Goal: Task Accomplishment & Management: Use online tool/utility

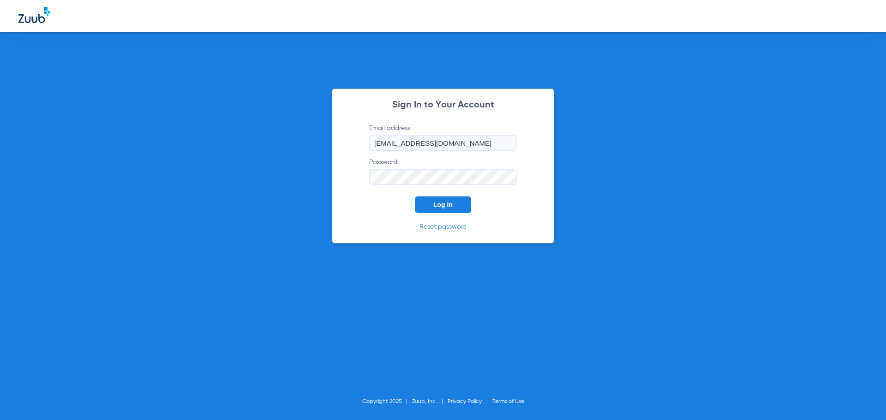
click at [443, 206] on span "Log In" at bounding box center [442, 204] width 19 height 7
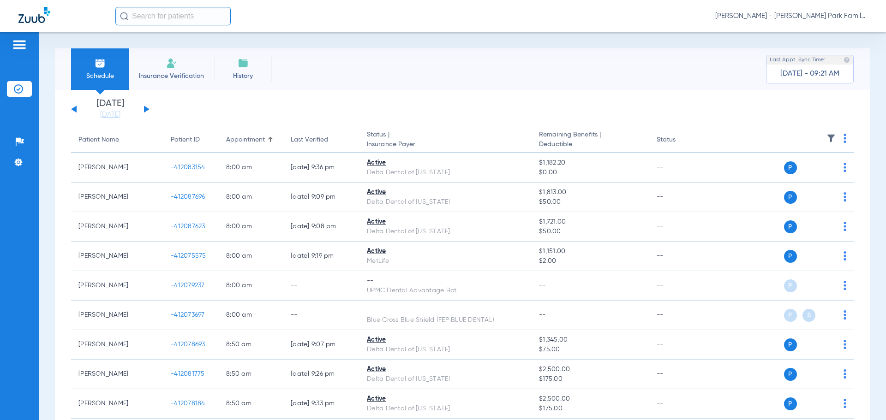
drag, startPoint x: 147, startPoint y: 108, endPoint x: 157, endPoint y: 108, distance: 9.7
click at [147, 108] on button at bounding box center [147, 109] width 6 height 7
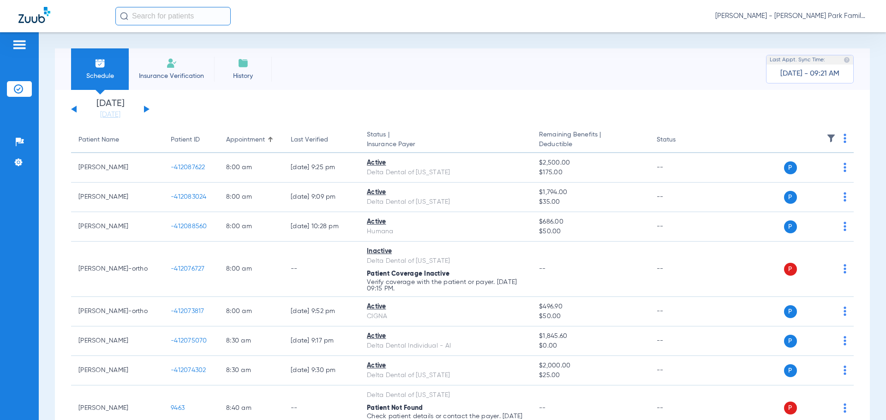
click at [827, 136] on img at bounding box center [831, 138] width 9 height 9
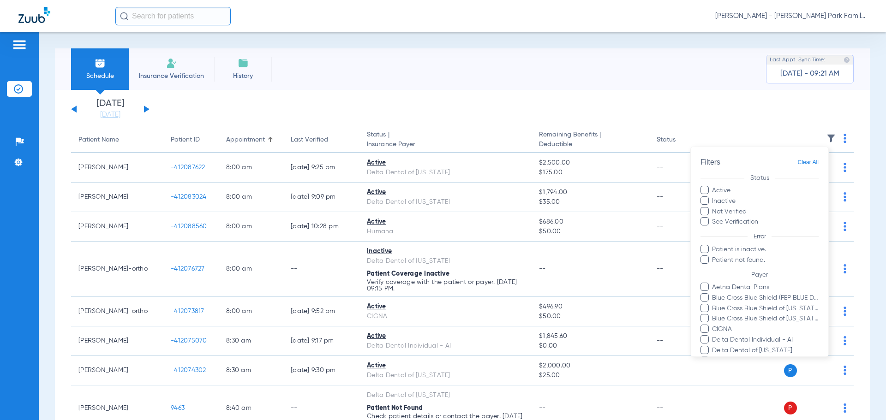
scroll to position [221, 0]
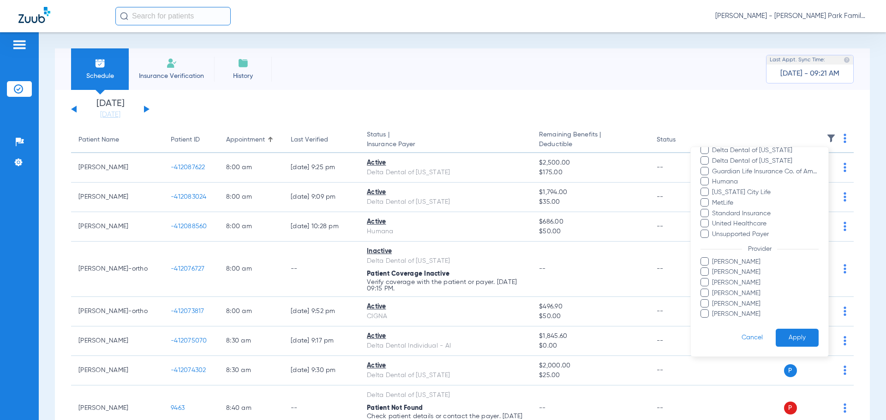
click at [723, 273] on span "[PERSON_NAME]" at bounding box center [765, 273] width 107 height 10
click at [714, 279] on input "[PERSON_NAME]" at bounding box center [714, 279] width 0 height 0
click at [786, 336] on button "Apply" at bounding box center [797, 338] width 43 height 18
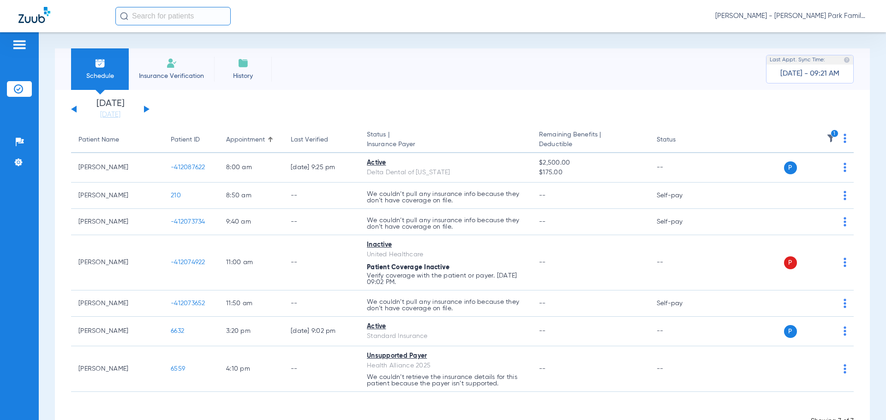
click at [831, 130] on icon "1" at bounding box center [835, 134] width 8 height 8
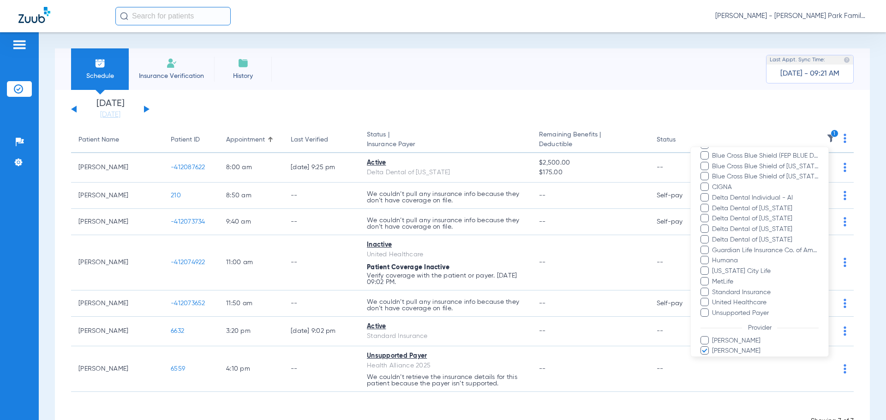
scroll to position [221, 0]
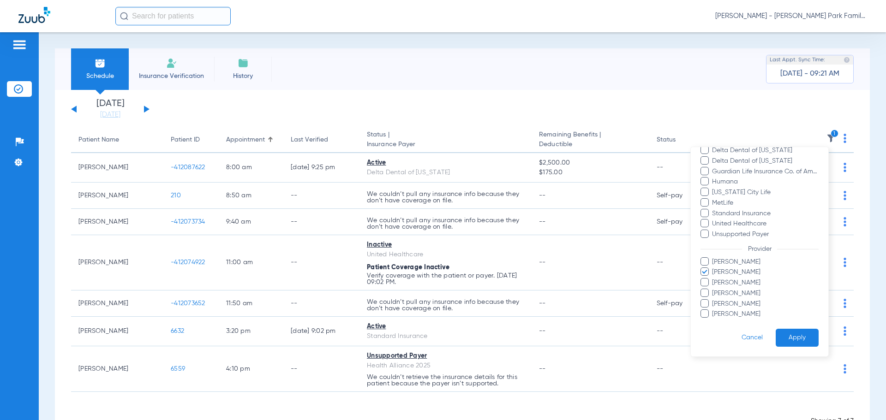
click at [725, 273] on span "[PERSON_NAME]" at bounding box center [765, 273] width 107 height 10
click at [714, 279] on input "[PERSON_NAME]" at bounding box center [714, 279] width 0 height 0
click at [731, 320] on form "Filters Clear All Status Active Inactive Not Verified See Verification Error Pa…" at bounding box center [760, 141] width 138 height 431
click at [731, 315] on span "[PERSON_NAME]" at bounding box center [765, 315] width 107 height 10
click at [714, 321] on input "[PERSON_NAME]" at bounding box center [714, 321] width 0 height 0
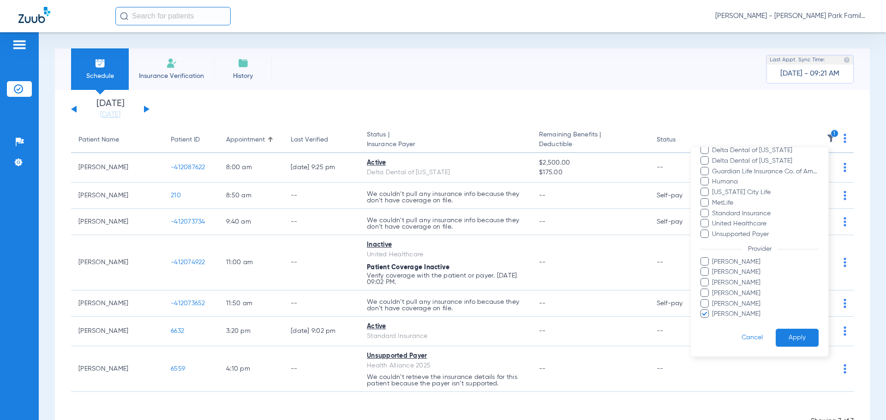
click at [769, 329] on div "Cancel Apply" at bounding box center [760, 338] width 118 height 18
click at [781, 332] on button "Apply" at bounding box center [797, 338] width 43 height 18
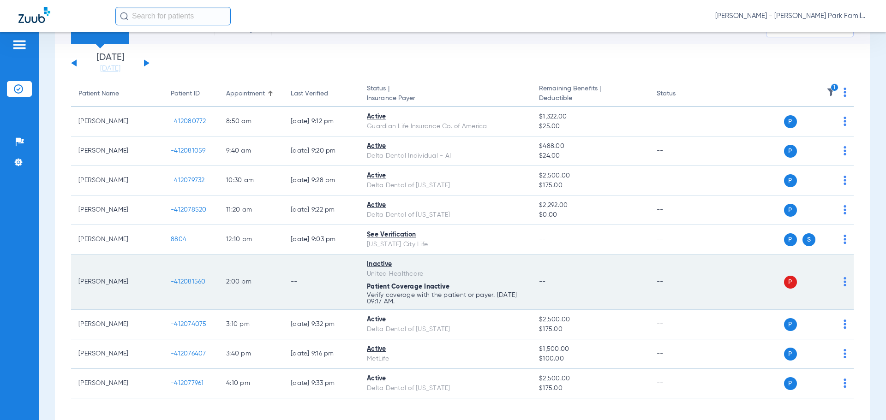
scroll to position [84, 0]
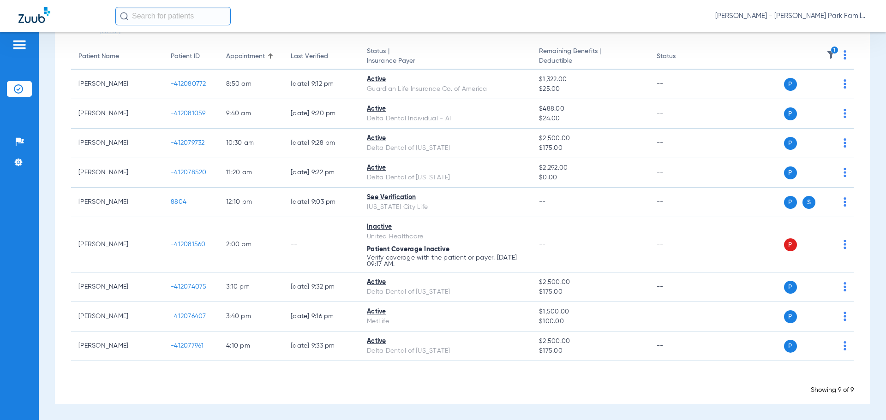
click at [831, 53] on icon "1" at bounding box center [835, 50] width 8 height 8
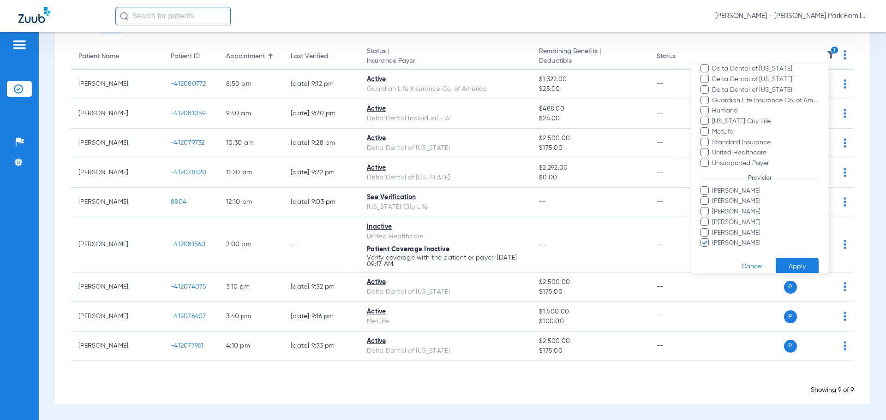
scroll to position [221, 0]
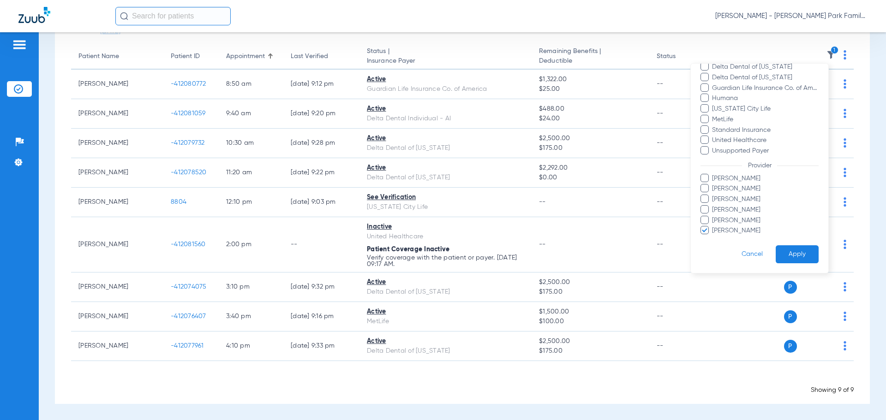
click at [735, 231] on span "[PERSON_NAME]" at bounding box center [765, 231] width 107 height 10
click at [714, 237] on input "[PERSON_NAME]" at bounding box center [714, 237] width 0 height 0
click at [727, 207] on span "[PERSON_NAME]" at bounding box center [765, 210] width 107 height 10
click at [714, 216] on input "[PERSON_NAME]" at bounding box center [714, 216] width 0 height 0
click at [797, 249] on button "Apply" at bounding box center [797, 255] width 43 height 18
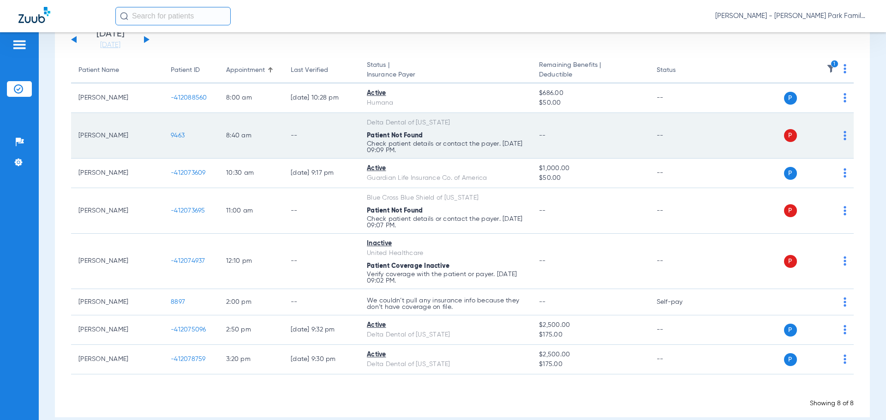
scroll to position [83, 0]
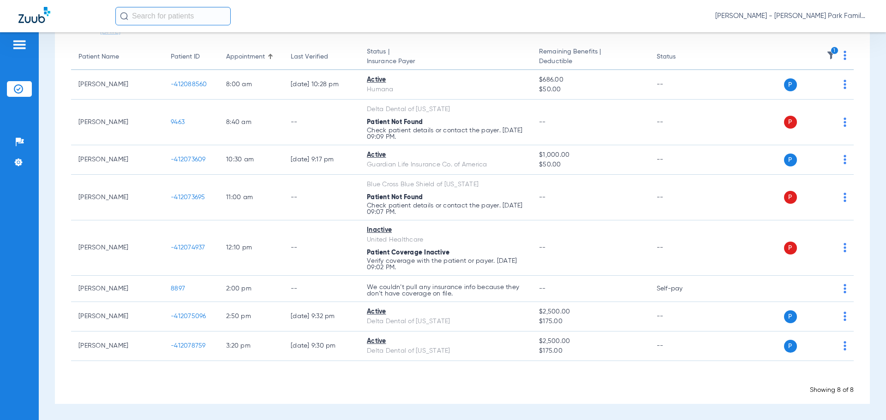
click at [827, 54] on img at bounding box center [831, 55] width 9 height 9
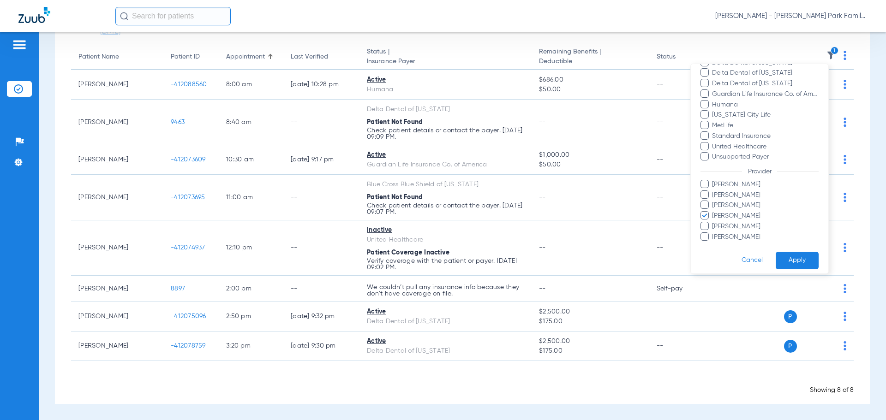
scroll to position [210, 0]
click at [737, 210] on span "[PERSON_NAME]" at bounding box center [765, 211] width 107 height 10
click at [714, 217] on input "[PERSON_NAME]" at bounding box center [714, 217] width 0 height 0
click at [723, 187] on span "[PERSON_NAME]" at bounding box center [765, 190] width 107 height 10
click at [714, 196] on input "[PERSON_NAME]" at bounding box center [714, 196] width 0 height 0
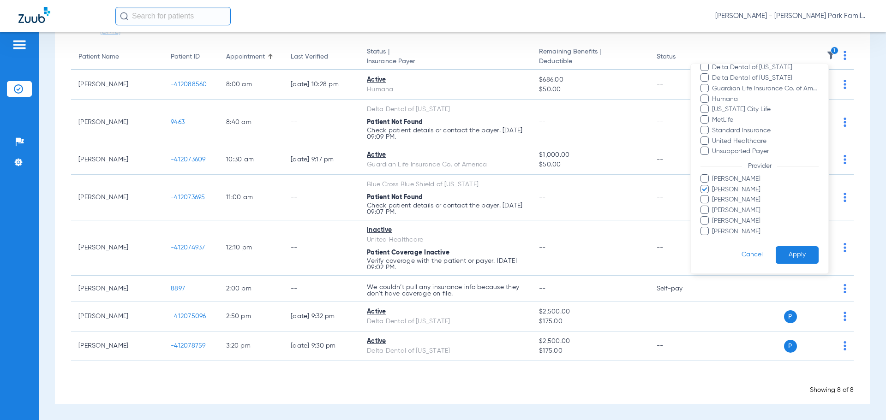
click at [794, 258] on button "Apply" at bounding box center [797, 255] width 43 height 18
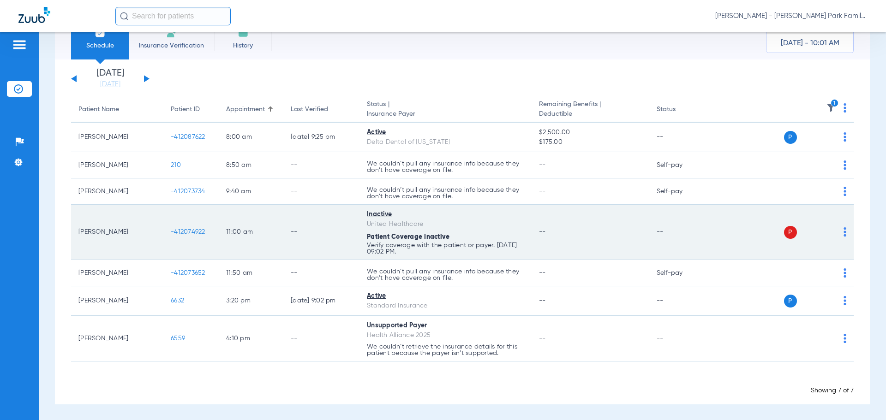
scroll to position [31, 0]
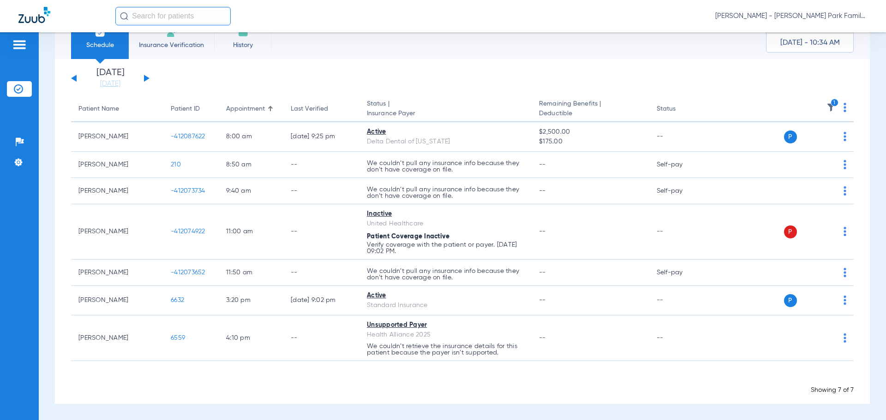
click at [305, 58] on div "Schedule Insurance Verification History Last Appt. Sync Time: [DATE] - 10:34 AM" at bounding box center [462, 39] width 815 height 42
click at [305, 64] on div "[DATE] [DATE] [DATE] [DATE] [DATE] [DATE] [DATE] [DATE] [DATE] [DATE] [DATE] [D…" at bounding box center [462, 231] width 815 height 345
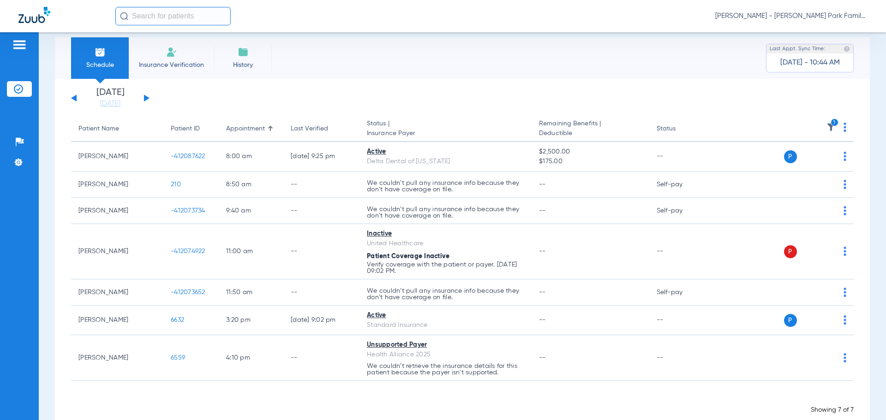
scroll to position [0, 0]
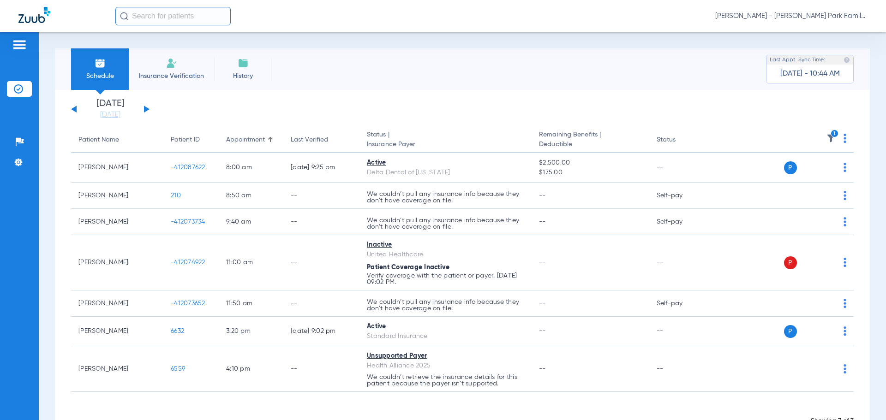
click at [827, 139] on img at bounding box center [831, 138] width 9 height 9
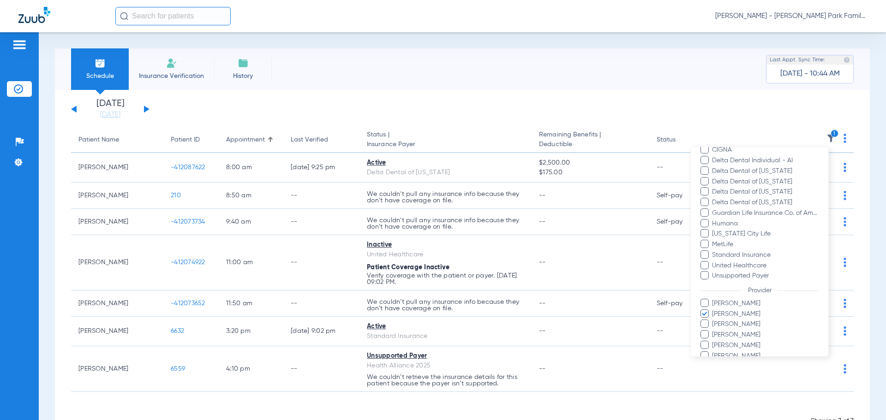
scroll to position [221, 0]
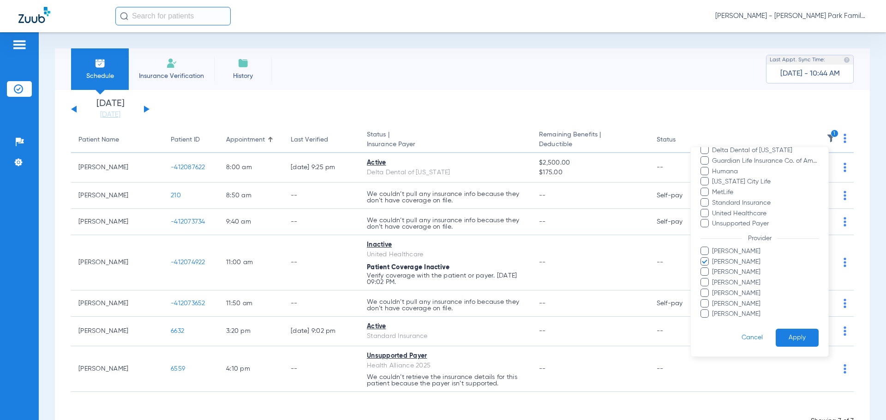
click at [726, 264] on span "[PERSON_NAME]" at bounding box center [765, 263] width 107 height 10
click at [714, 269] on input "[PERSON_NAME]" at bounding box center [714, 269] width 0 height 0
click at [725, 272] on span "[PERSON_NAME]" at bounding box center [765, 273] width 107 height 10
click at [714, 279] on input "[PERSON_NAME]" at bounding box center [714, 279] width 0 height 0
click at [798, 346] on button "Apply" at bounding box center [797, 338] width 43 height 18
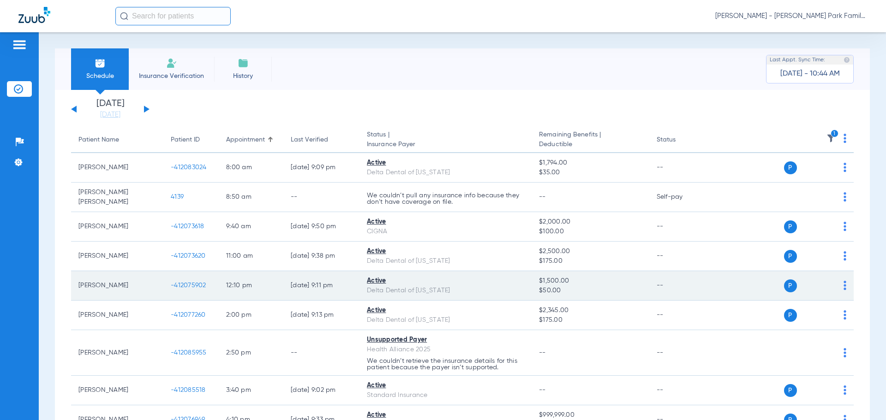
scroll to position [46, 0]
